Goal: Find contact information: Obtain details needed to contact an individual or organization

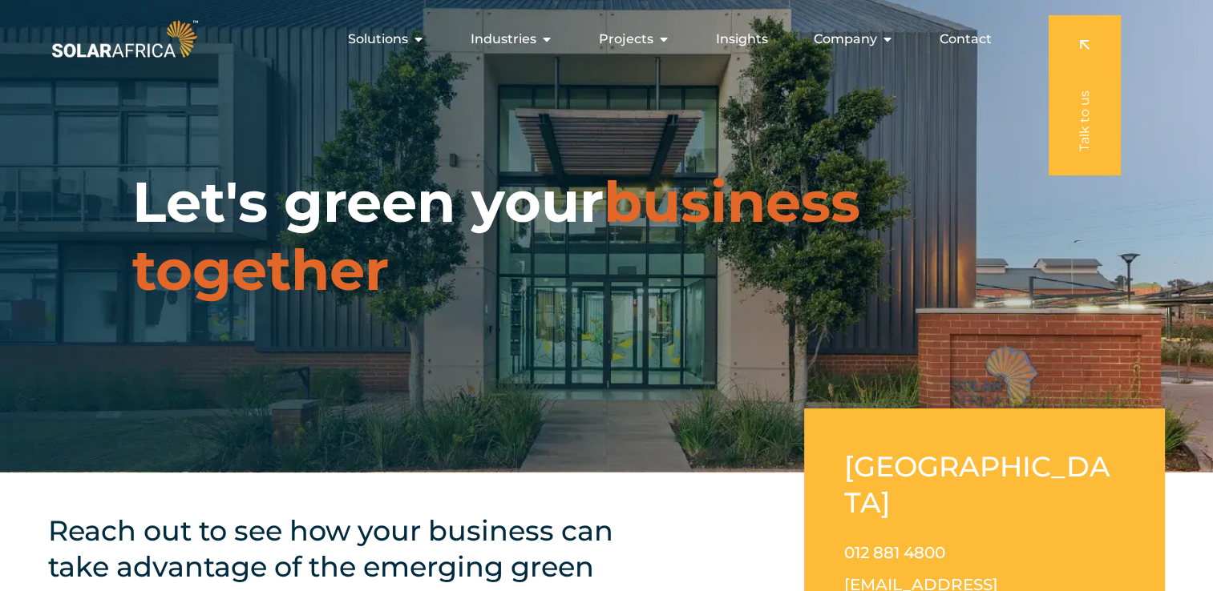
click at [967, 53] on div "Contact" at bounding box center [965, 39] width 78 height 32
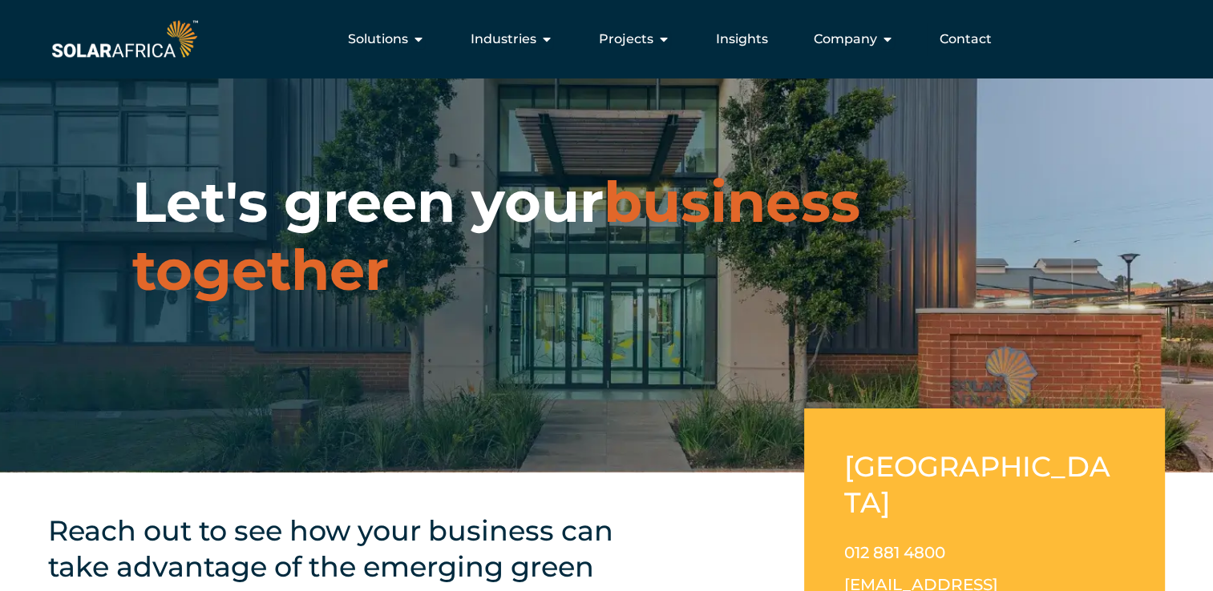
click at [965, 46] on span "Contact" at bounding box center [965, 39] width 52 height 19
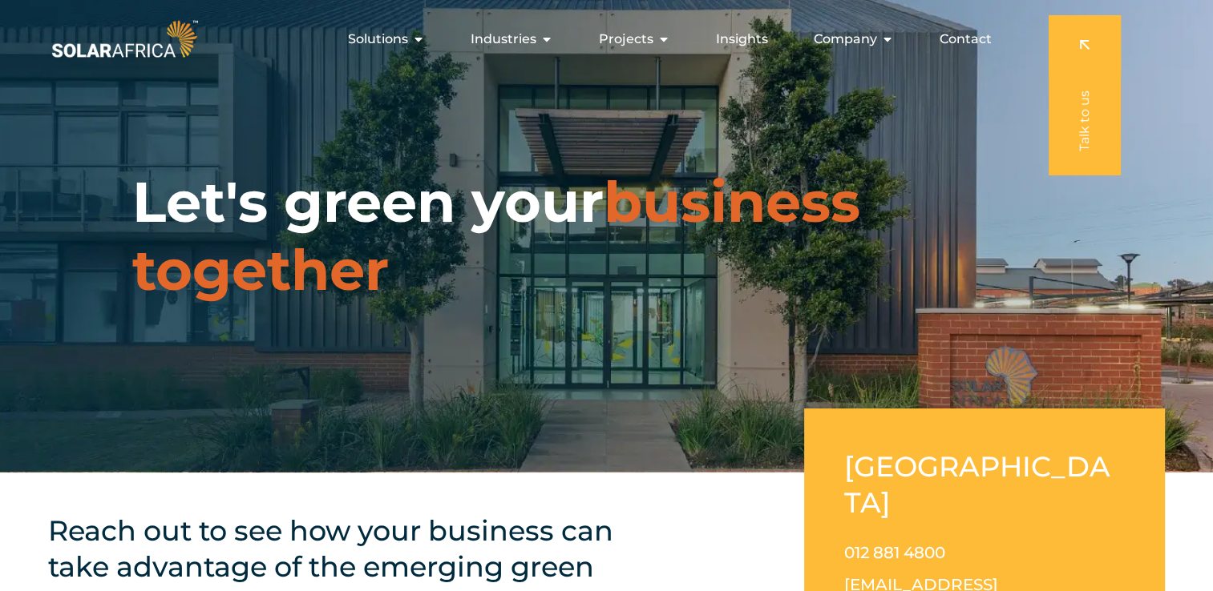
click at [953, 33] on span "Contact" at bounding box center [965, 39] width 52 height 19
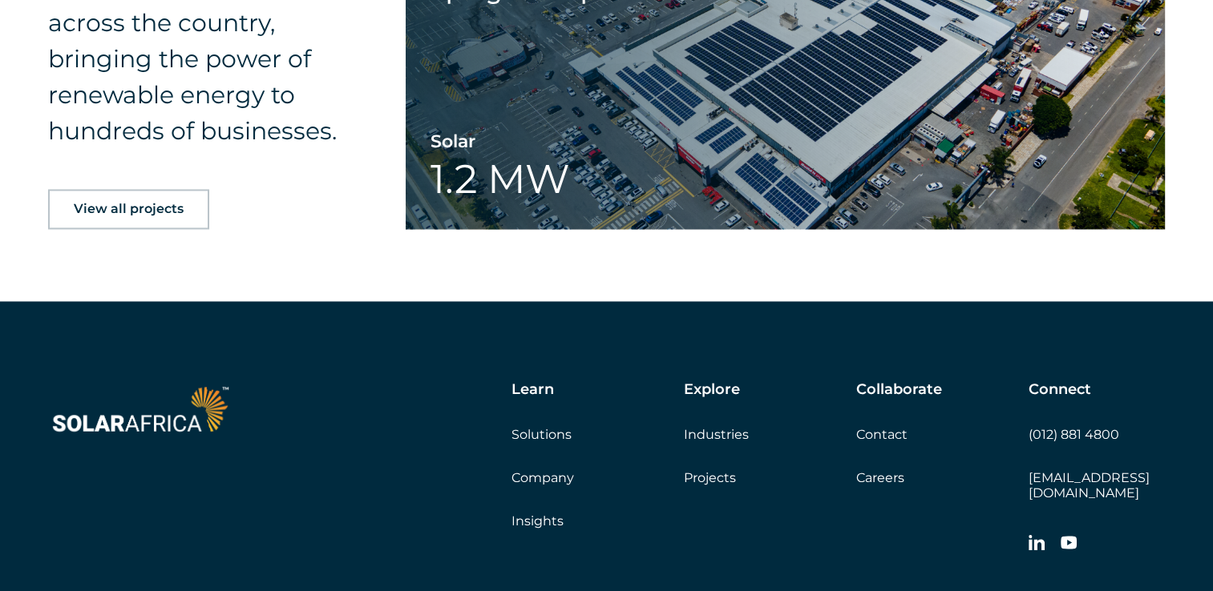
scroll to position [2655, 0]
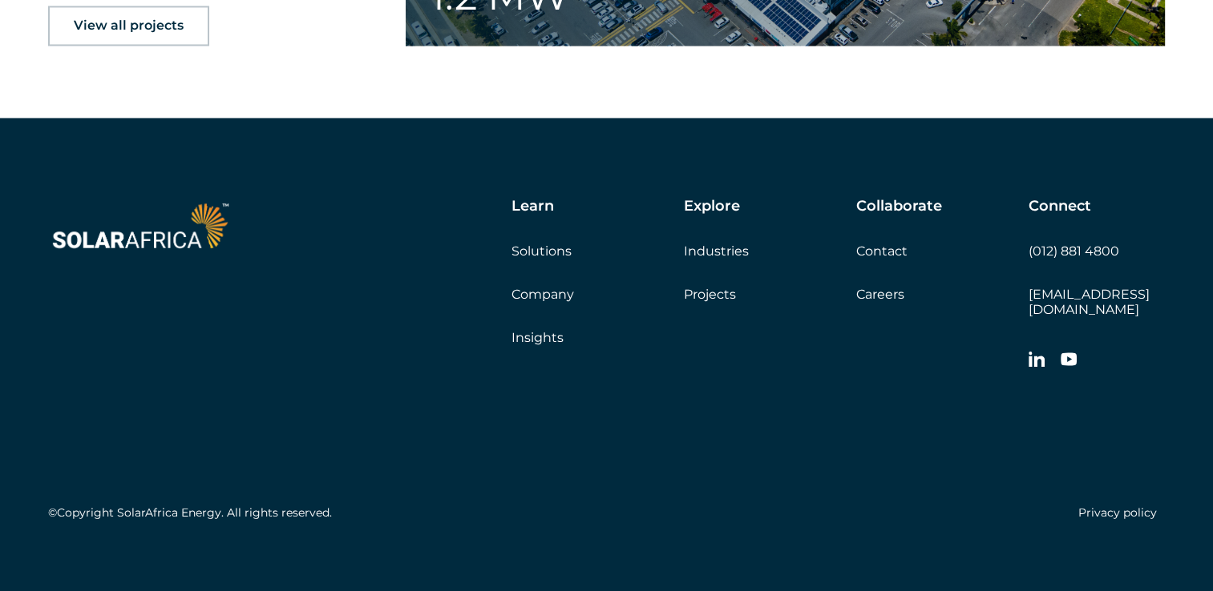
click at [1036, 352] on icon at bounding box center [1036, 359] width 16 height 15
